Goal: Information Seeking & Learning: Learn about a topic

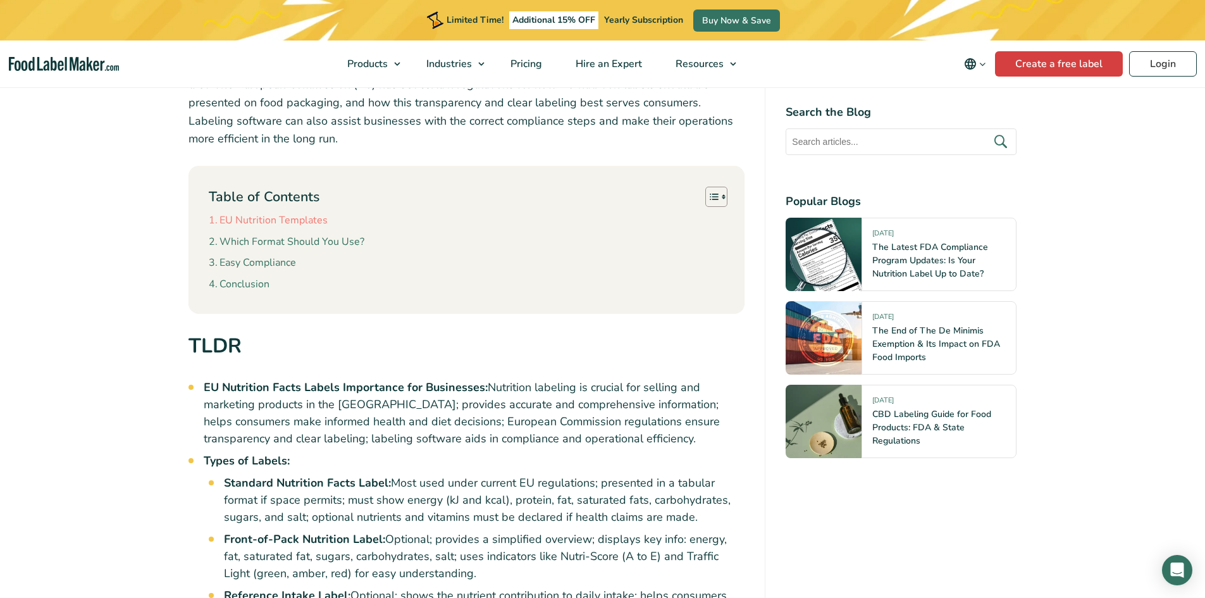
click at [308, 224] on link "EU Nutrition Templates" at bounding box center [268, 221] width 119 height 16
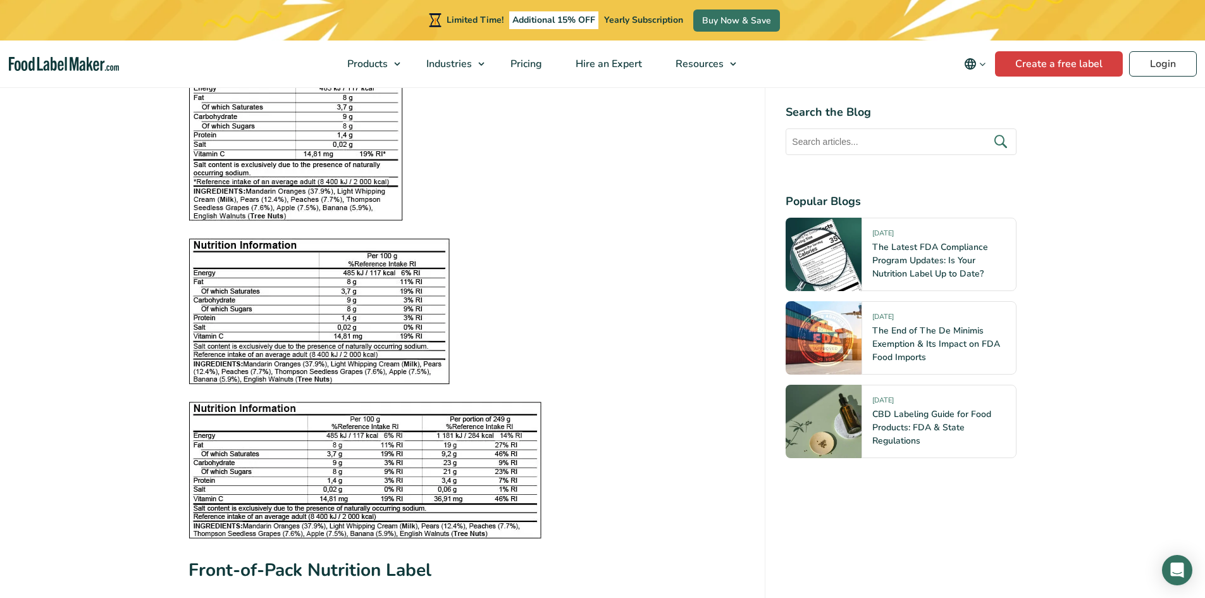
scroll to position [1677, 0]
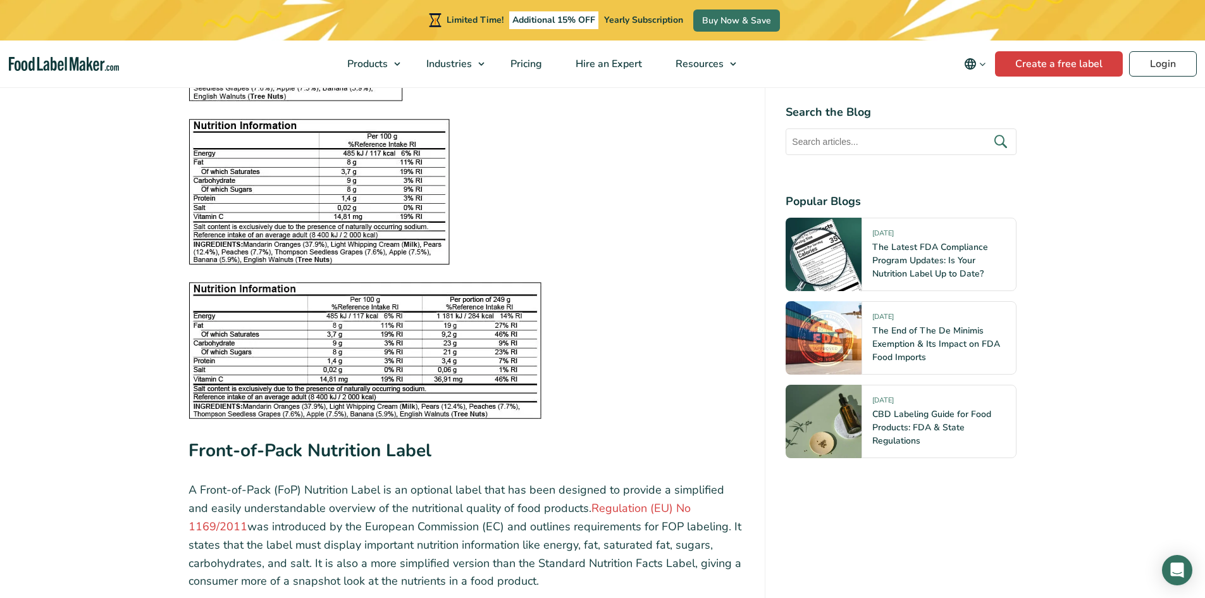
click at [406, 390] on img at bounding box center [365, 350] width 353 height 137
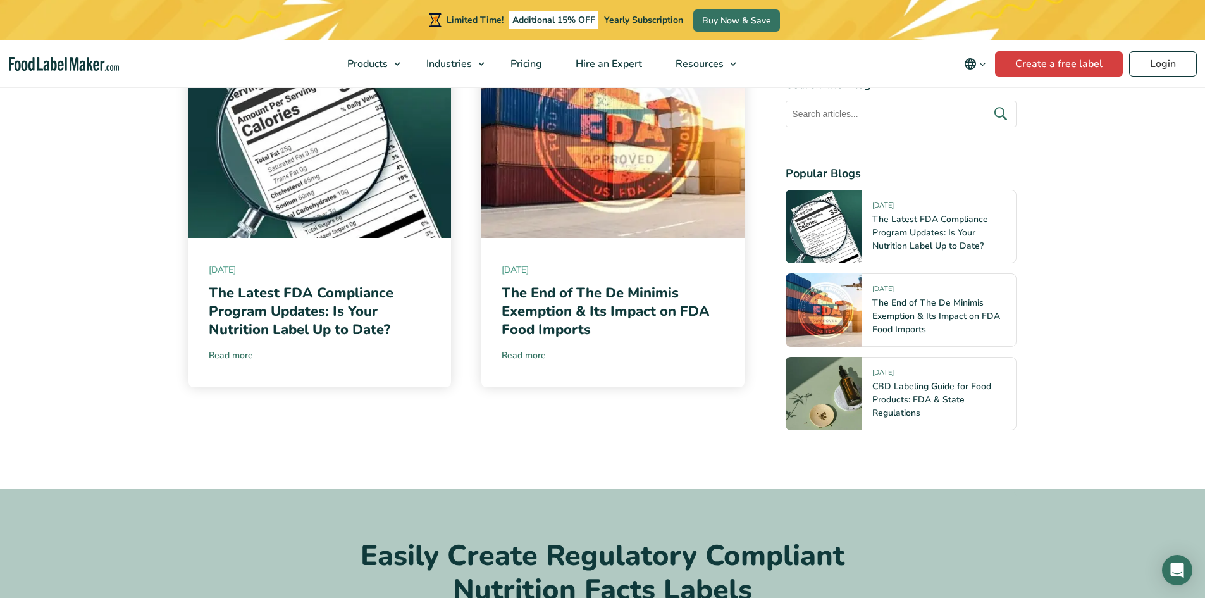
scroll to position [4777, 0]
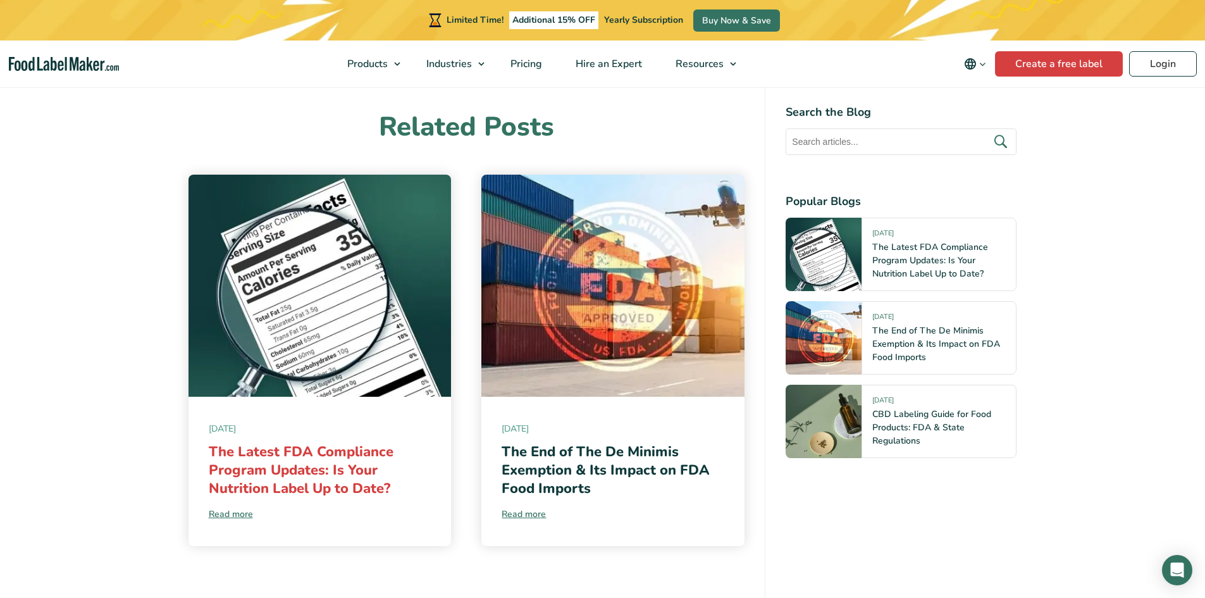
click at [320, 444] on link "The Latest FDA Compliance Program Updates: Is Your Nutrition Label Up to Date?" at bounding box center [301, 469] width 185 height 55
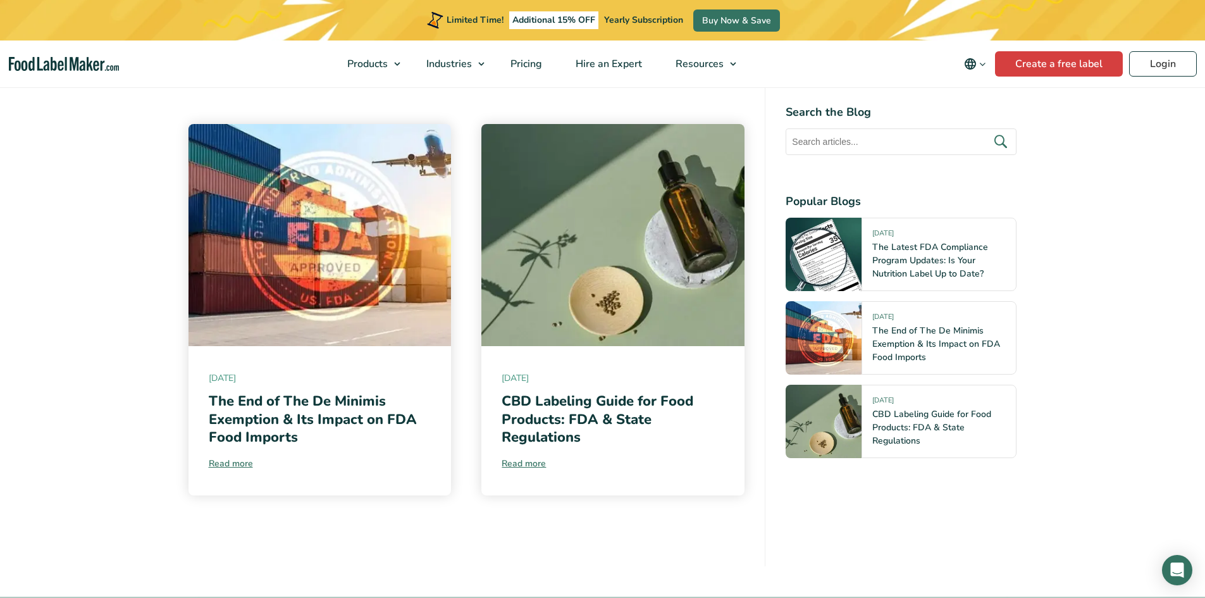
scroll to position [4429, 0]
